Goal: Task Accomplishment & Management: Use online tool/utility

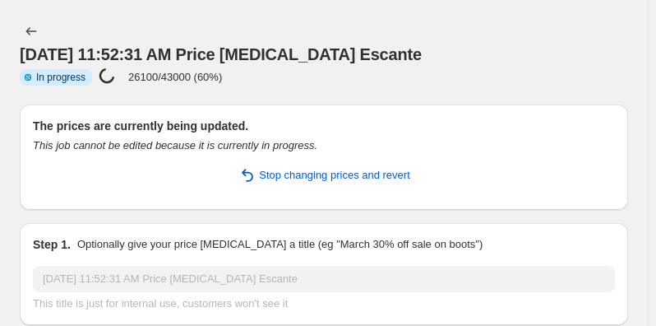
select select "no_change"
select select "remove"
select select "vendor"
select select "not_equal"
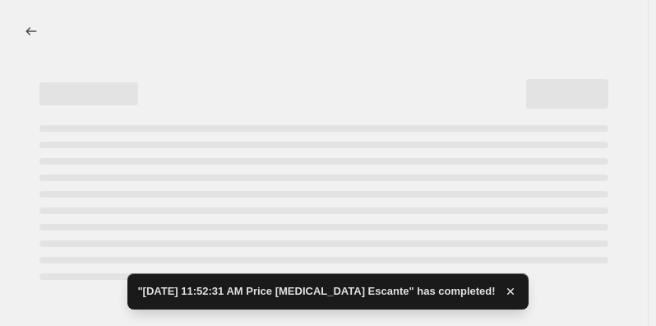
select select "no_change"
select select "remove"
select select "vendor"
select select "not_equal"
